Goal: Task Accomplishment & Management: Complete application form

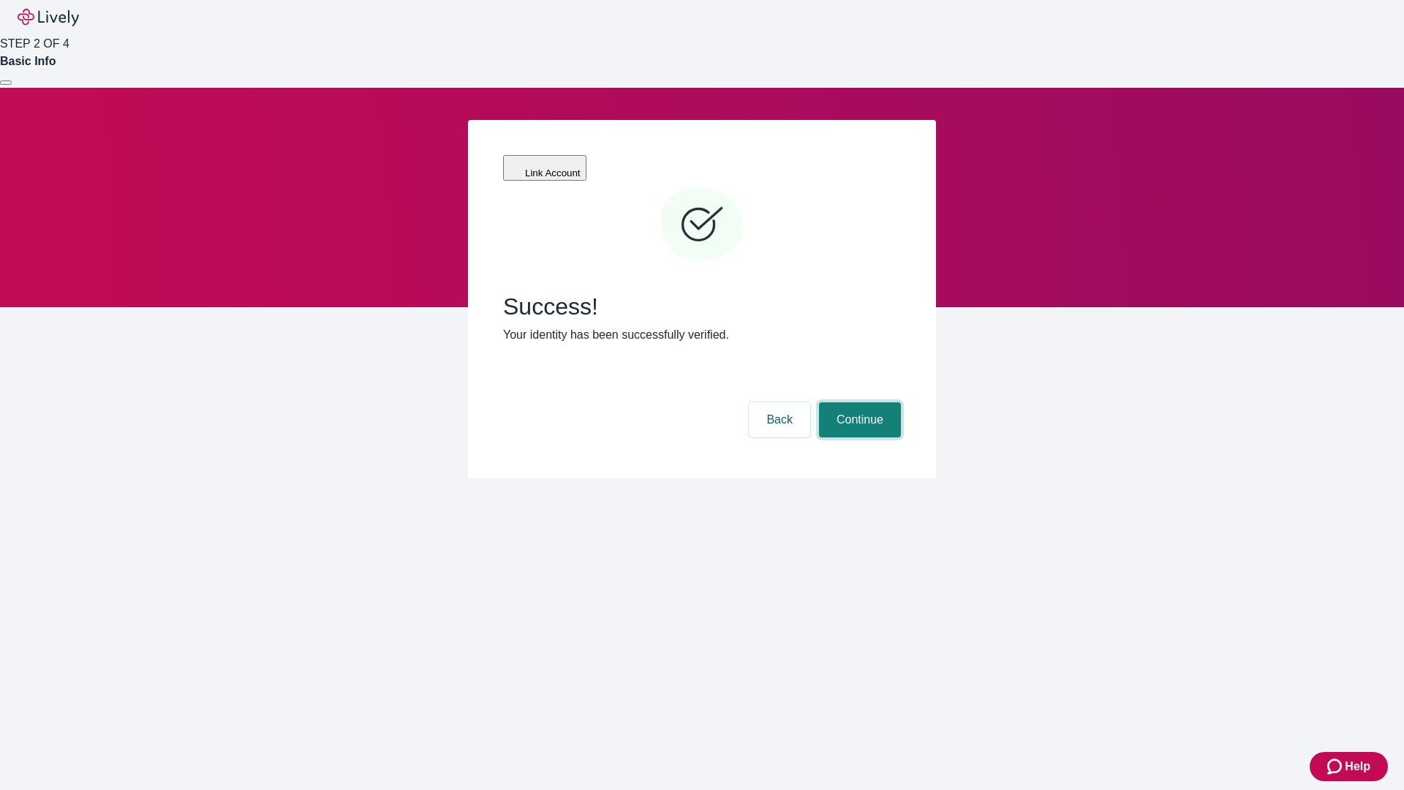
click at [858, 402] on button "Continue" at bounding box center [860, 419] width 82 height 35
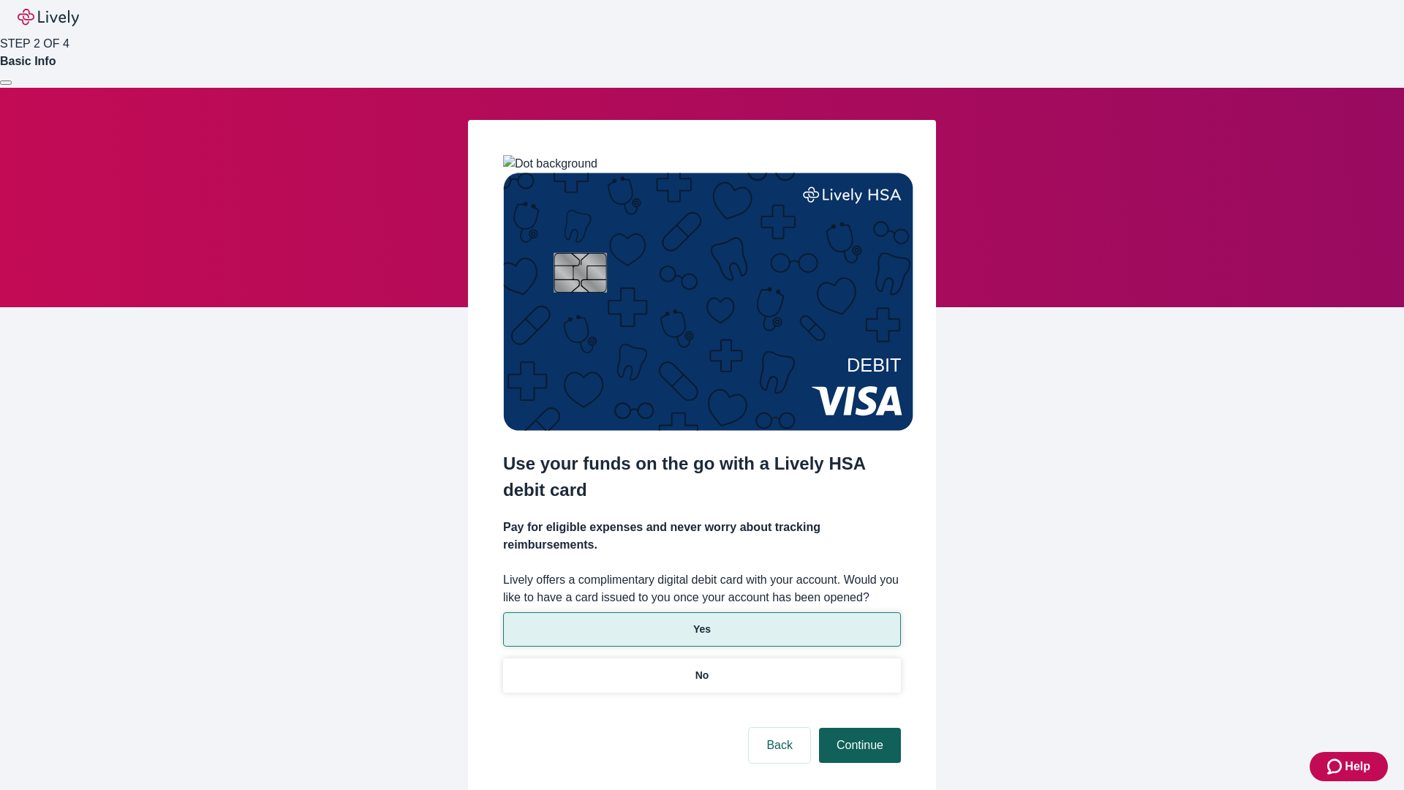
click at [701, 622] on p "Yes" at bounding box center [702, 629] width 18 height 15
click at [858, 728] on button "Continue" at bounding box center [860, 745] width 82 height 35
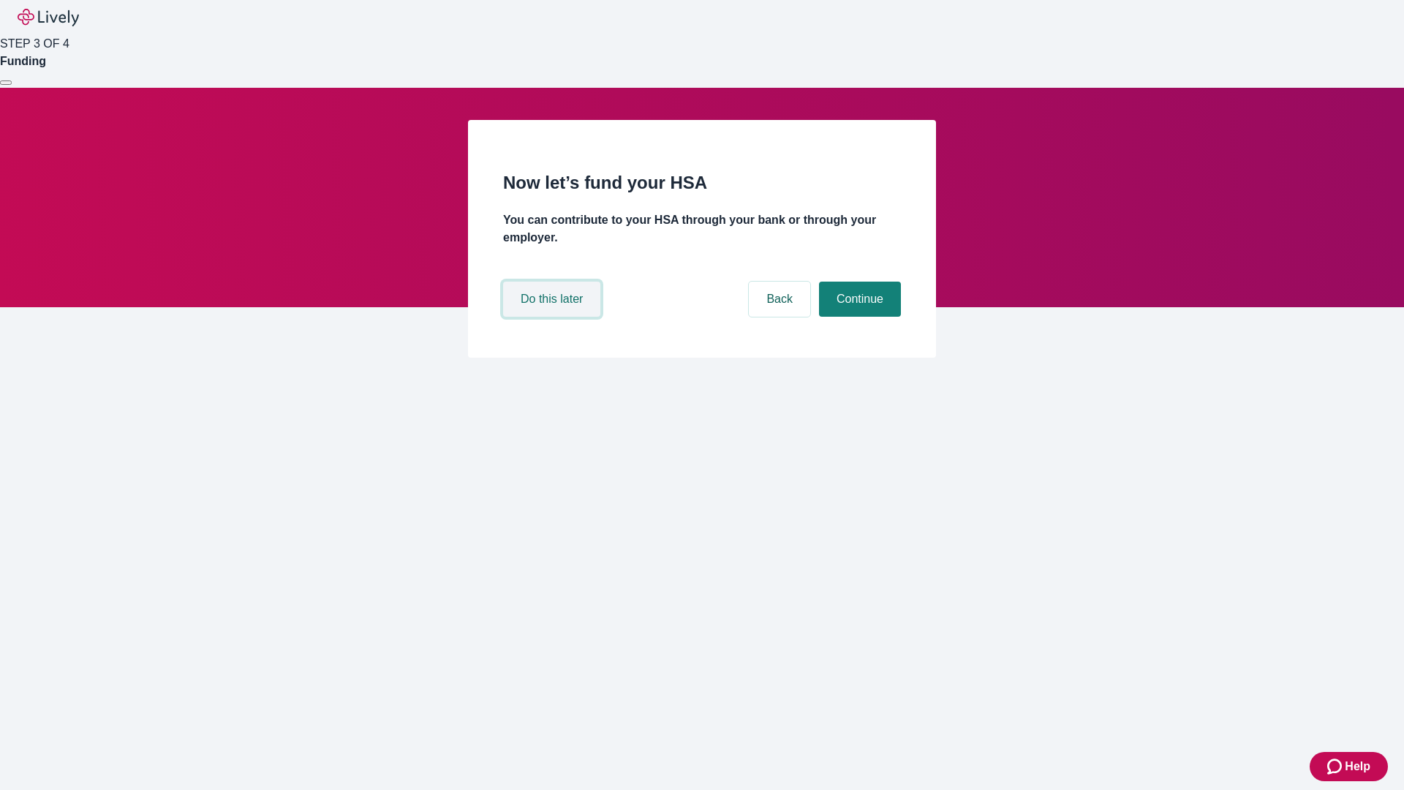
click at [554, 317] on button "Do this later" at bounding box center [551, 299] width 97 height 35
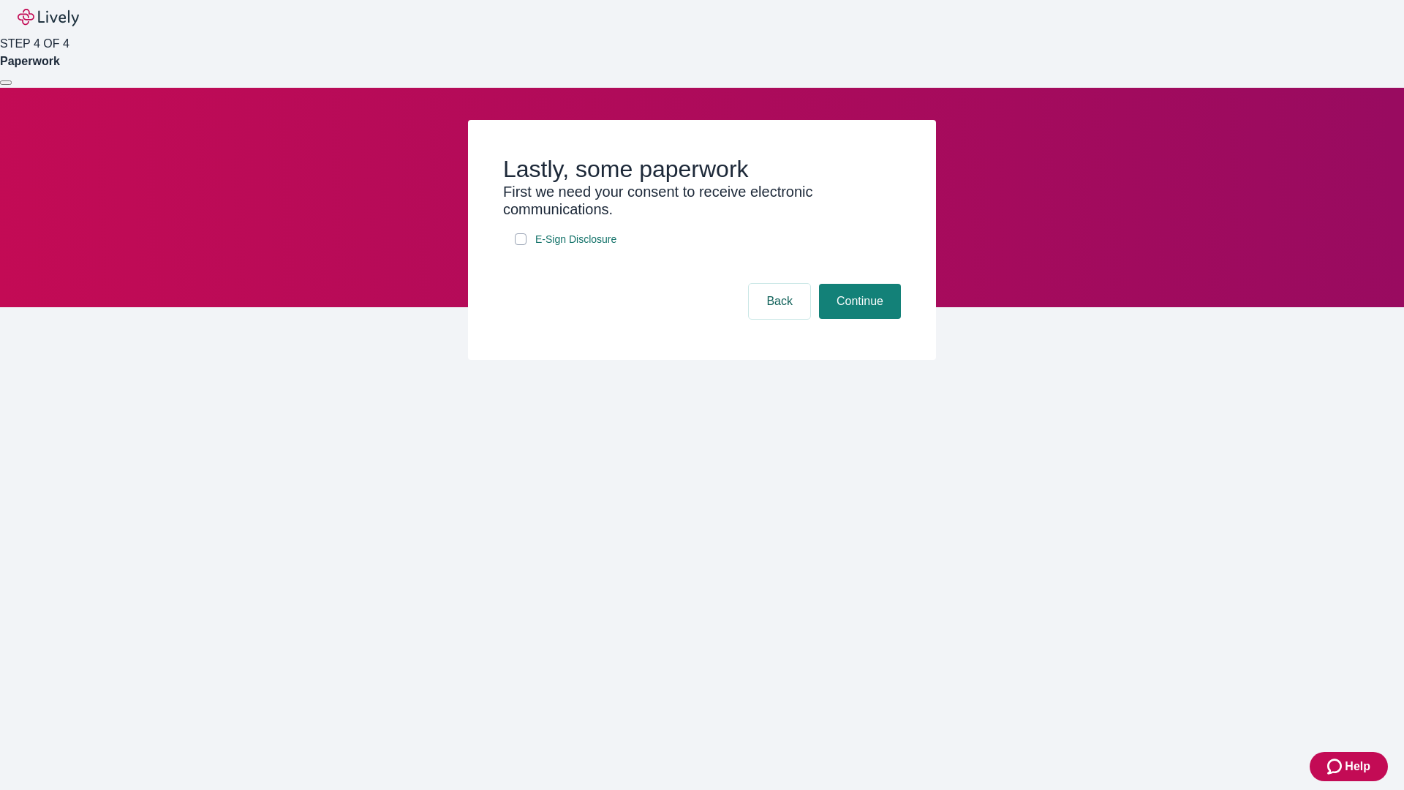
click at [521, 245] on input "E-Sign Disclosure" at bounding box center [521, 239] width 12 height 12
checkbox input "true"
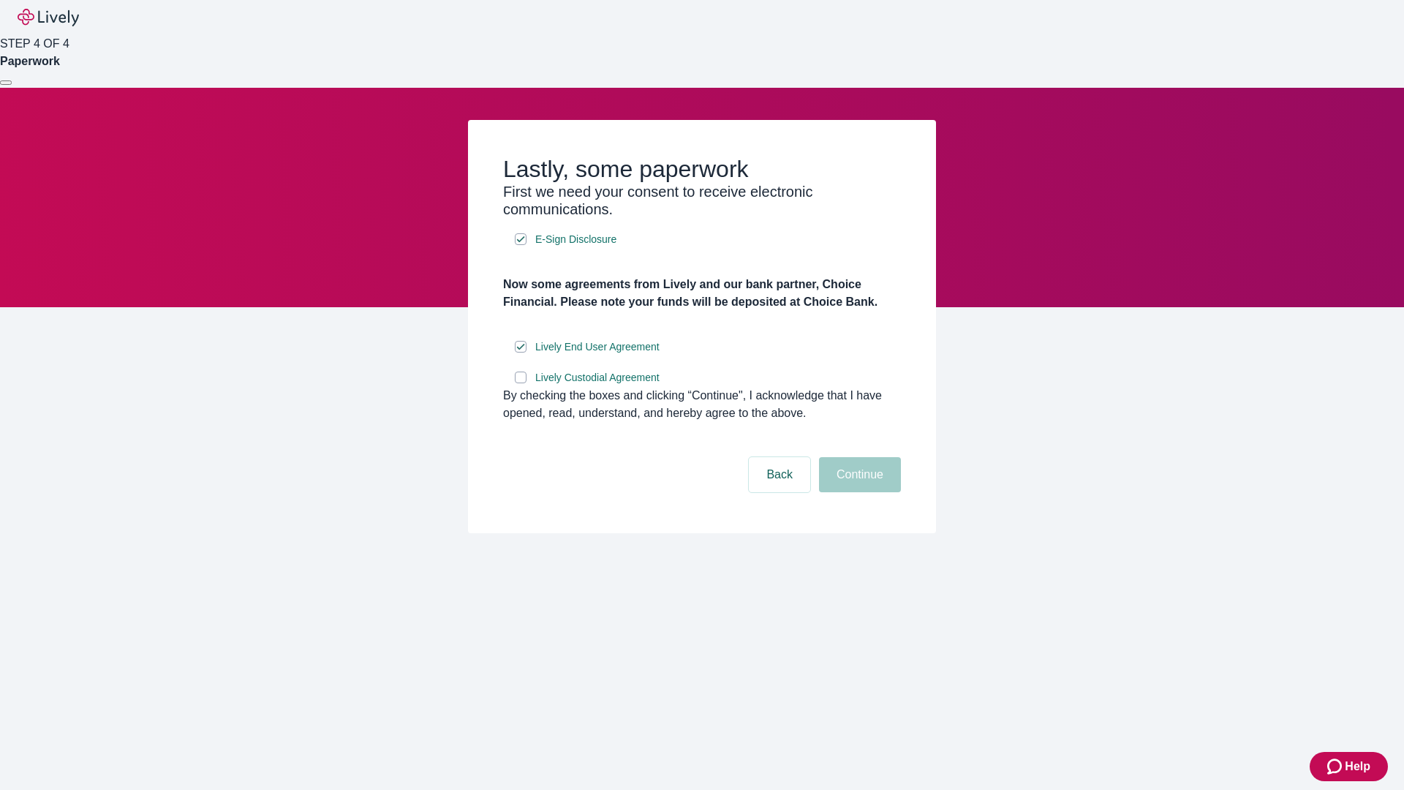
click at [521, 383] on input "Lively Custodial Agreement" at bounding box center [521, 378] width 12 height 12
checkbox input "true"
click at [858, 492] on button "Continue" at bounding box center [860, 474] width 82 height 35
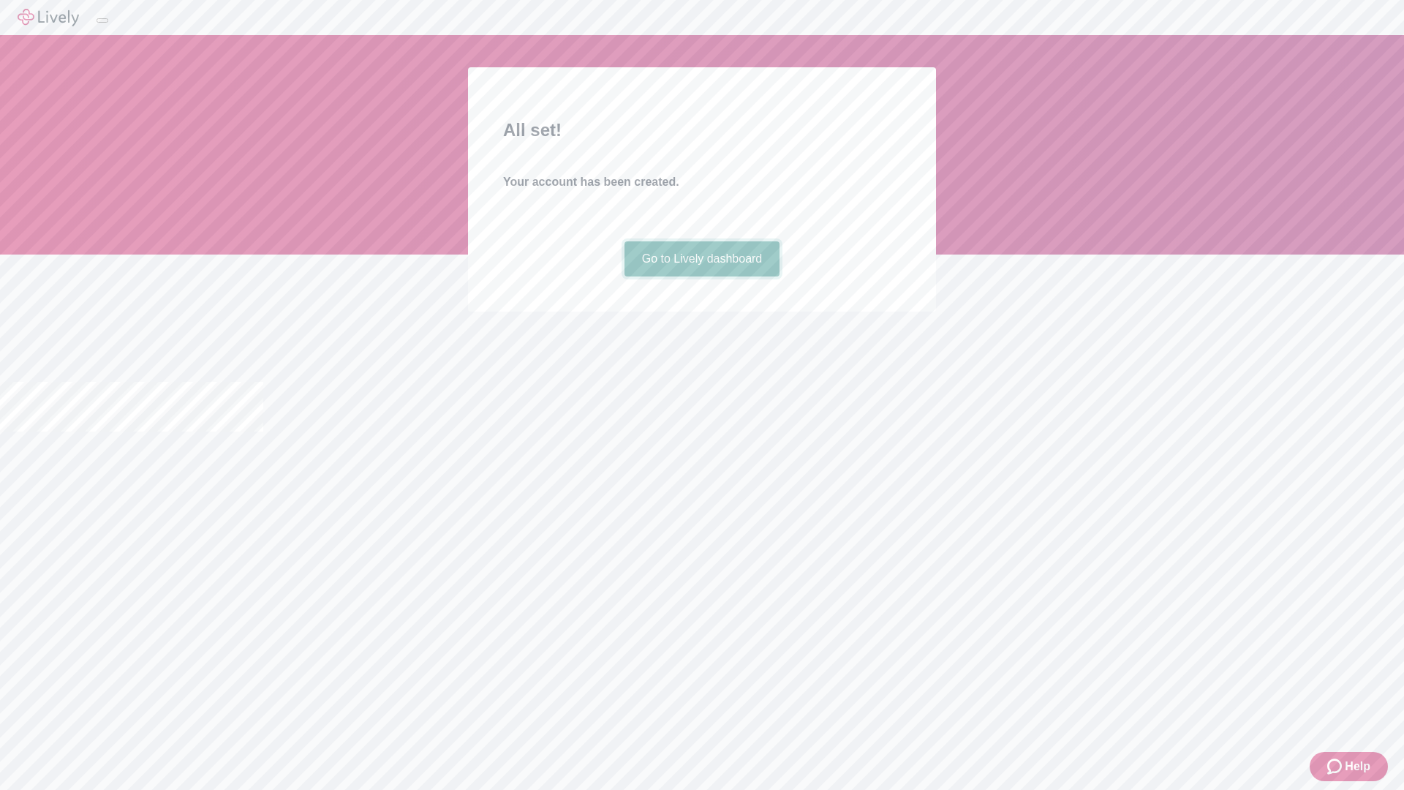
click at [701, 276] on link "Go to Lively dashboard" at bounding box center [703, 258] width 156 height 35
